Goal: Task Accomplishment & Management: Use online tool/utility

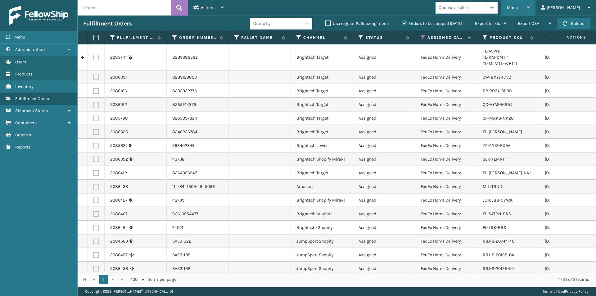
click at [536, 7] on div "Mode Regular Mode Picking Mode Labeling Mode Exit Scan Mode" at bounding box center [519, 8] width 34 height 16
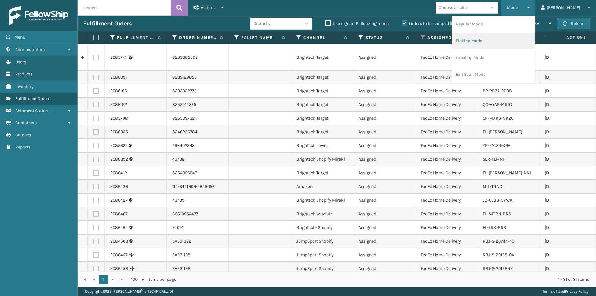
click at [517, 43] on li "Picking Mode" at bounding box center [493, 41] width 83 height 17
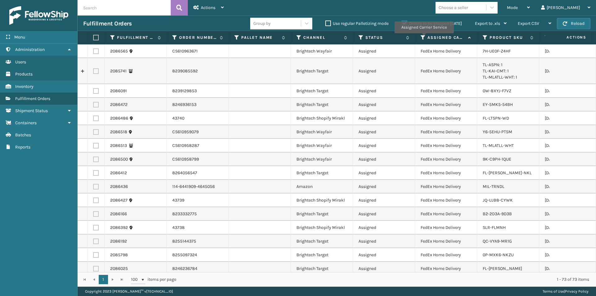
click at [424, 38] on icon at bounding box center [423, 38] width 5 height 6
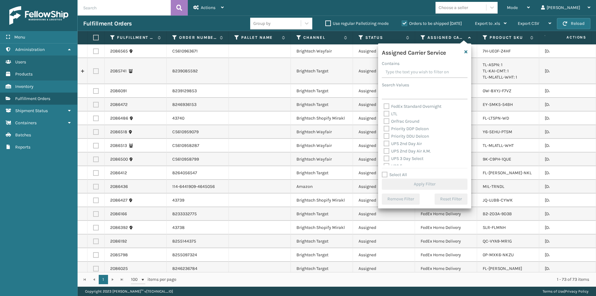
scroll to position [93, 0]
click at [385, 130] on label "UPS 2nd Day Air" at bounding box center [403, 132] width 38 height 5
click at [384, 130] on input "UPS 2nd Day Air" at bounding box center [384, 131] width 0 height 4
checkbox input "true"
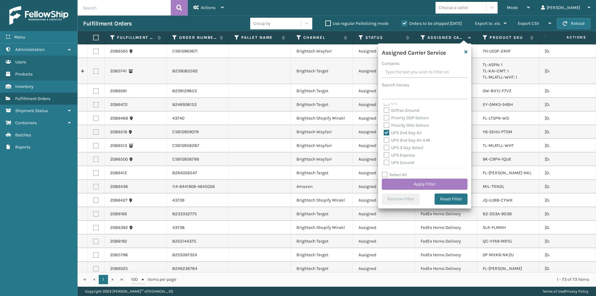
click at [387, 141] on label "UPS 2nd Day Air A.M." at bounding box center [407, 140] width 47 height 5
click at [384, 141] on input "UPS 2nd Day Air A.M." at bounding box center [384, 139] width 0 height 4
checkbox input "true"
click at [387, 148] on label "UPS 3 Day Select" at bounding box center [404, 147] width 40 height 5
click at [384, 148] on input "UPS 3 Day Select" at bounding box center [384, 146] width 0 height 4
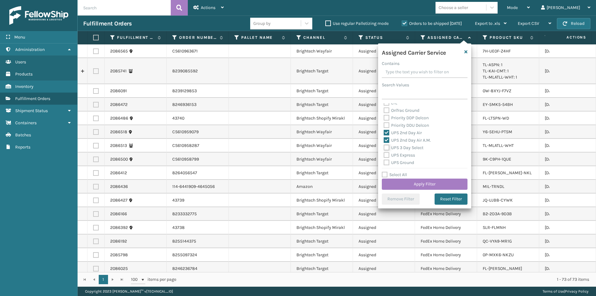
checkbox input "true"
click at [386, 154] on label "UPS Express" at bounding box center [399, 155] width 31 height 5
click at [384, 154] on input "UPS Express" at bounding box center [384, 154] width 0 height 4
checkbox input "true"
click at [386, 163] on label "UPS Ground" at bounding box center [399, 162] width 30 height 5
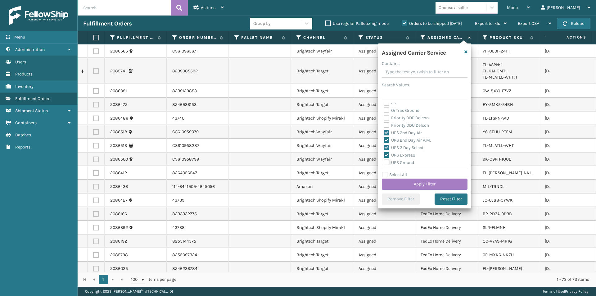
click at [384, 163] on input "UPS Ground" at bounding box center [384, 161] width 0 height 4
checkbox input "true"
click at [387, 138] on label "UPS Next Day Air" at bounding box center [404, 138] width 40 height 5
click at [384, 138] on input "UPS Next Day Air" at bounding box center [384, 137] width 0 height 4
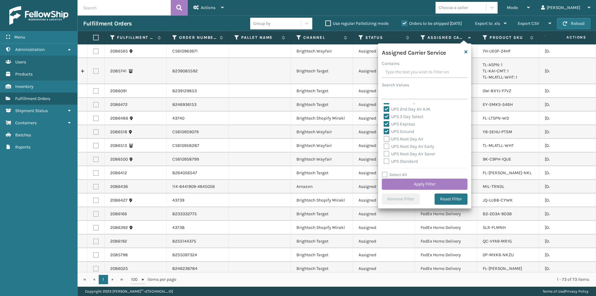
checkbox input "true"
click at [389, 148] on label "UPS Next Day Air Early" at bounding box center [409, 146] width 51 height 5
click at [384, 147] on input "UPS Next Day Air Early" at bounding box center [384, 145] width 0 height 4
checkbox input "true"
click at [387, 152] on label "UPS Next Day Air Saver" at bounding box center [410, 153] width 52 height 5
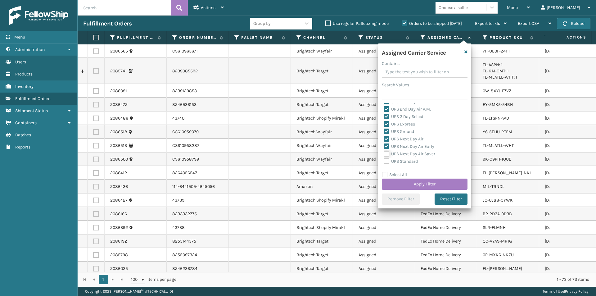
click at [384, 152] on input "UPS Next Day Air Saver" at bounding box center [384, 152] width 0 height 4
checkbox input "true"
click at [385, 160] on label "UPS Standard" at bounding box center [401, 161] width 34 height 5
click at [384, 160] on input "UPS Standard" at bounding box center [384, 160] width 0 height 4
checkbox input "true"
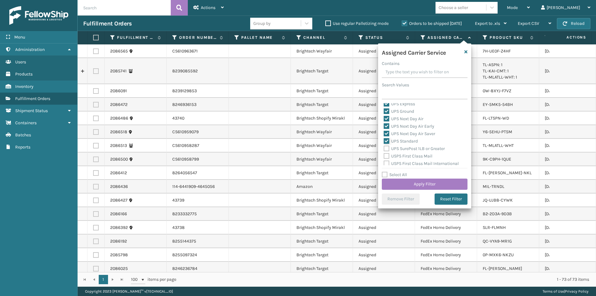
scroll to position [155, 0]
click at [386, 137] on label "UPS SurePost 1LB or Greater" at bounding box center [414, 137] width 61 height 5
click at [384, 137] on input "UPS SurePost 1LB or Greater" at bounding box center [384, 136] width 0 height 4
checkbox input "true"
click at [438, 181] on button "Apply Filter" at bounding box center [425, 184] width 86 height 11
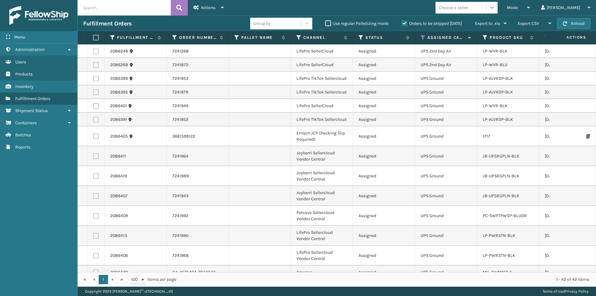
click at [494, 8] on icon at bounding box center [492, 8] width 4 height 2
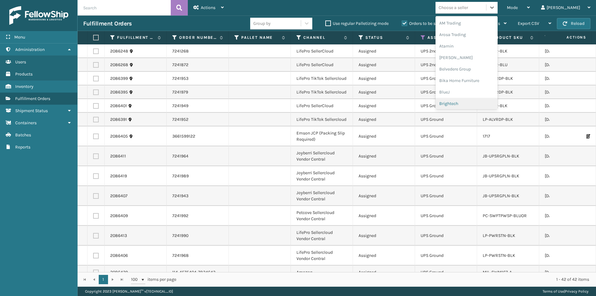
click at [486, 102] on div "Brightech" at bounding box center [467, 103] width 62 height 11
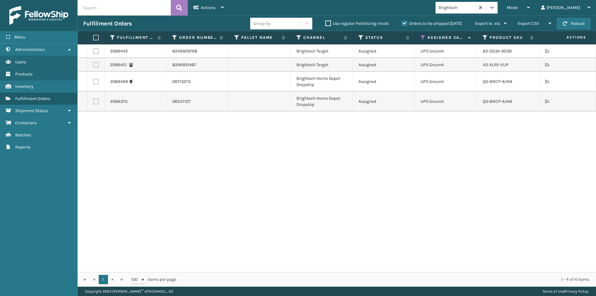
click at [94, 38] on label at bounding box center [95, 38] width 4 height 6
click at [93, 38] on input "checkbox" at bounding box center [93, 38] width 0 height 4
checkbox input "true"
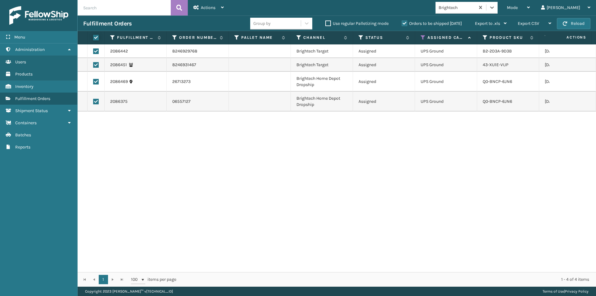
checkbox input "true"
click at [224, 13] on div "Actions Settings Remove All Filters Export Labels Create Picking Batch" at bounding box center [209, 8] width 42 height 16
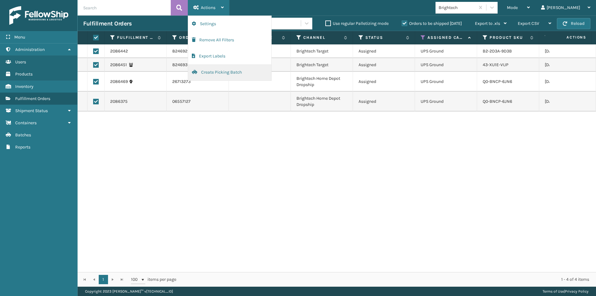
click at [217, 74] on button "Create Picking Batch" at bounding box center [229, 72] width 83 height 16
